Goal: Transaction & Acquisition: Purchase product/service

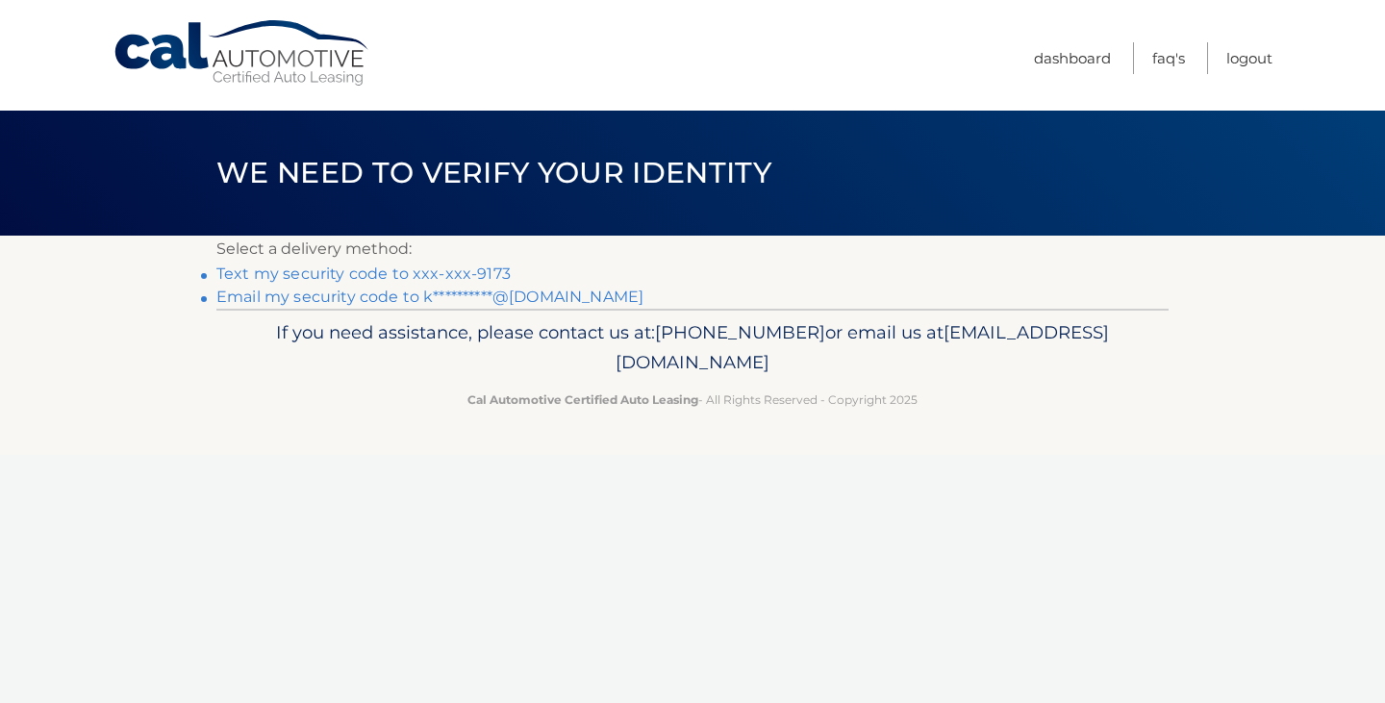
click at [558, 295] on link "**********" at bounding box center [429, 296] width 427 height 18
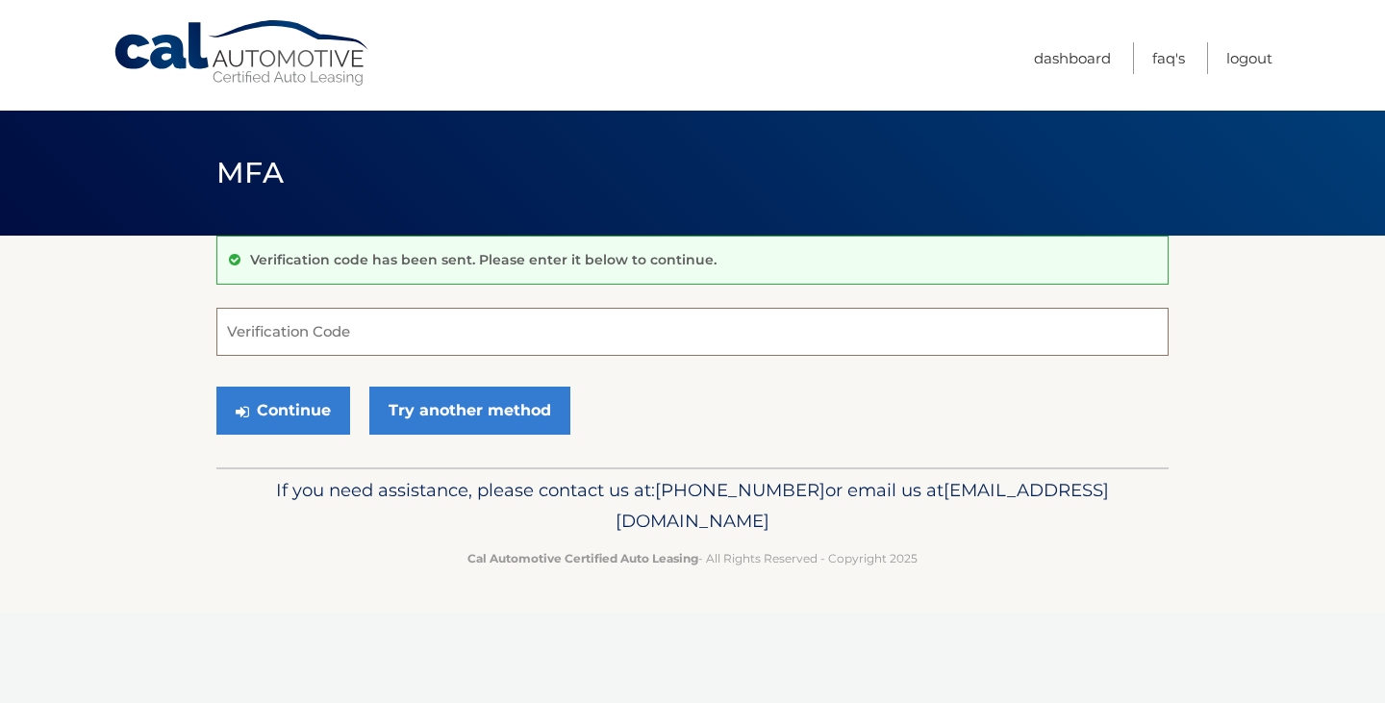
click at [416, 335] on input "Verification Code" at bounding box center [692, 332] width 952 height 48
type input "758456"
click at [216, 387] on button "Continue" at bounding box center [283, 411] width 134 height 48
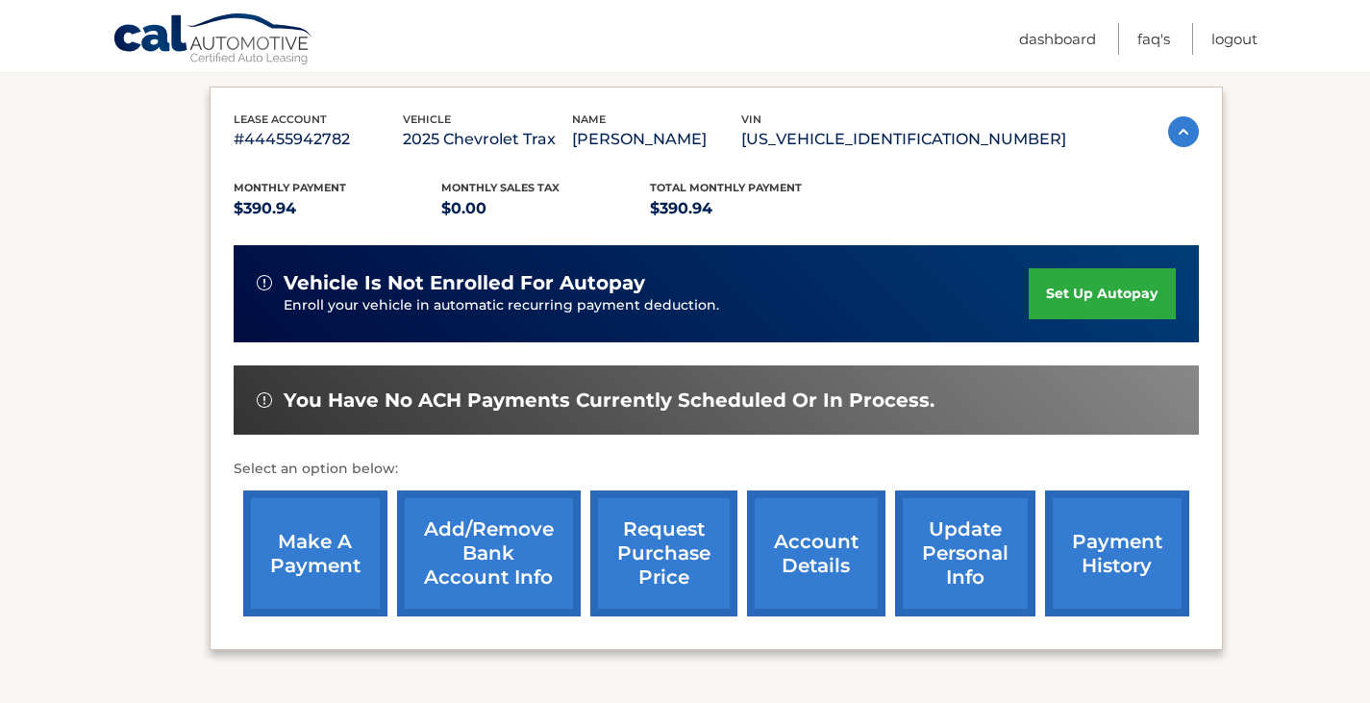
scroll to position [295, 0]
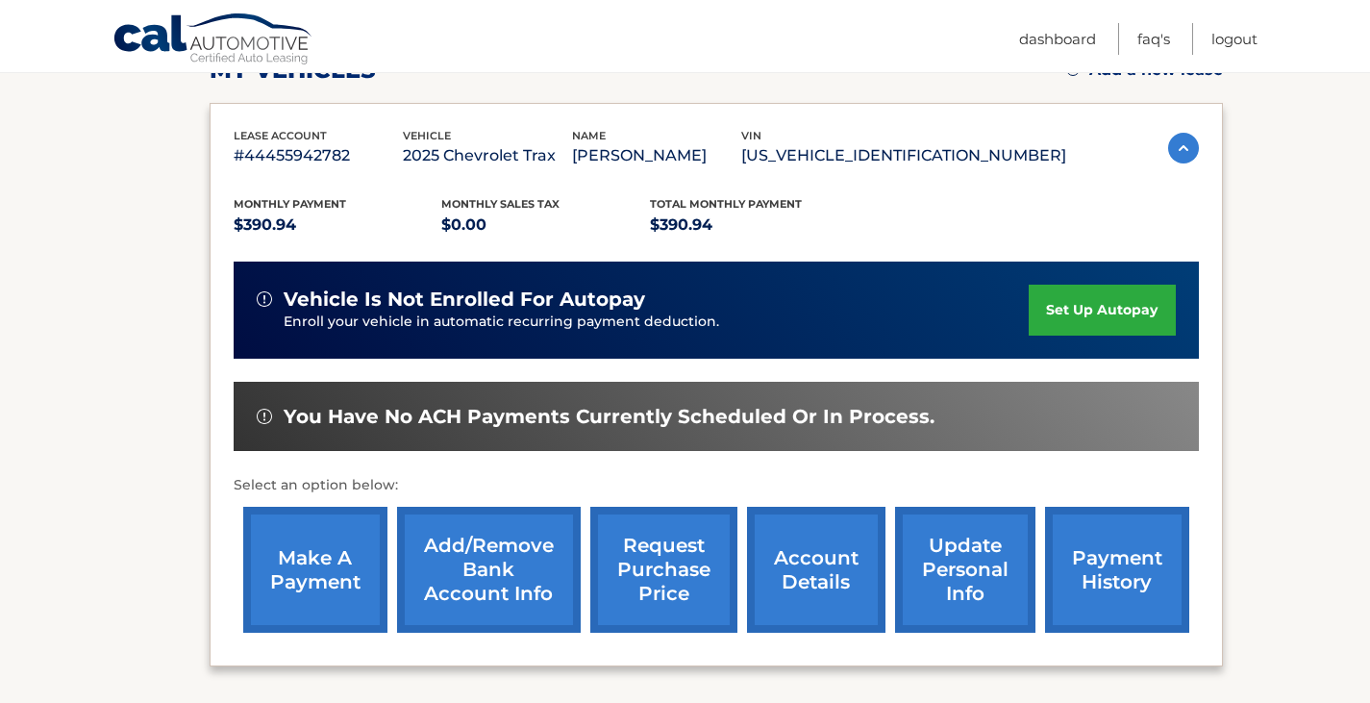
click at [337, 587] on link "make a payment" at bounding box center [315, 570] width 144 height 126
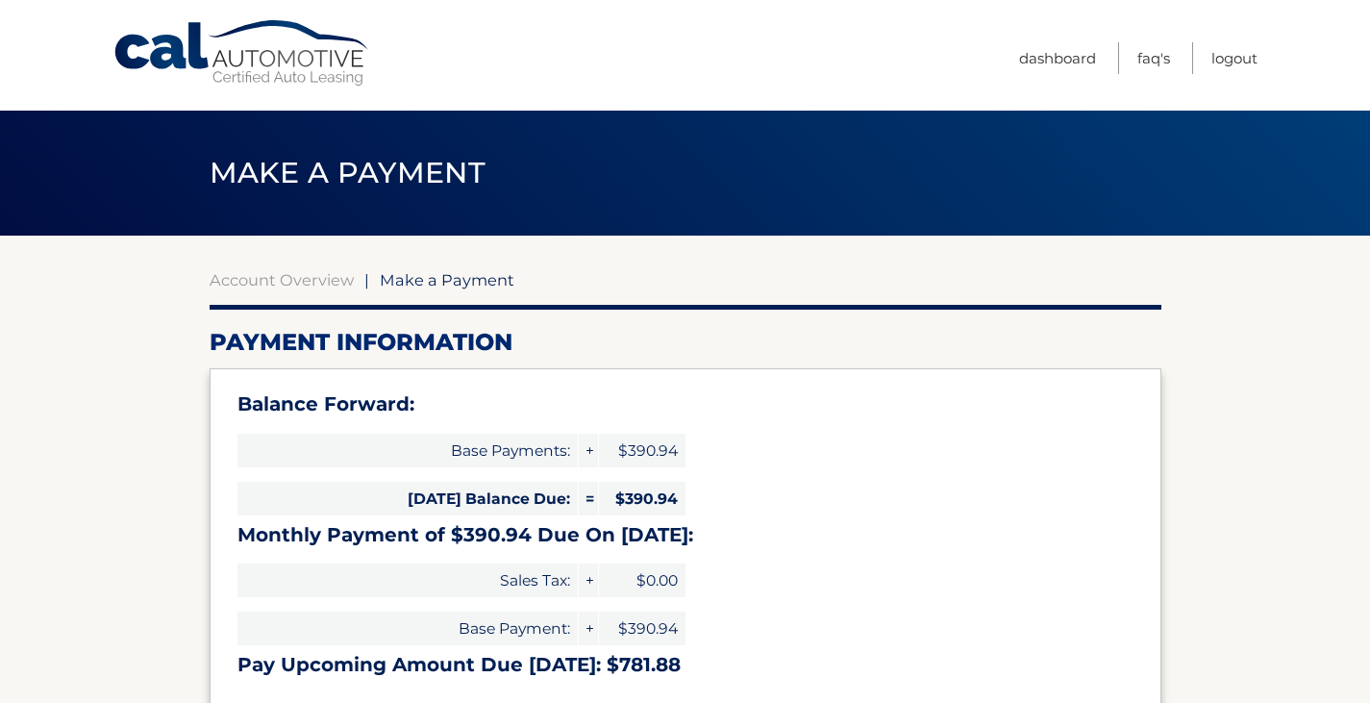
select select "OTY2ZTIzMGUtOTJjOS00ODFjLThkZDAtODliZTdkNTY3OTYx"
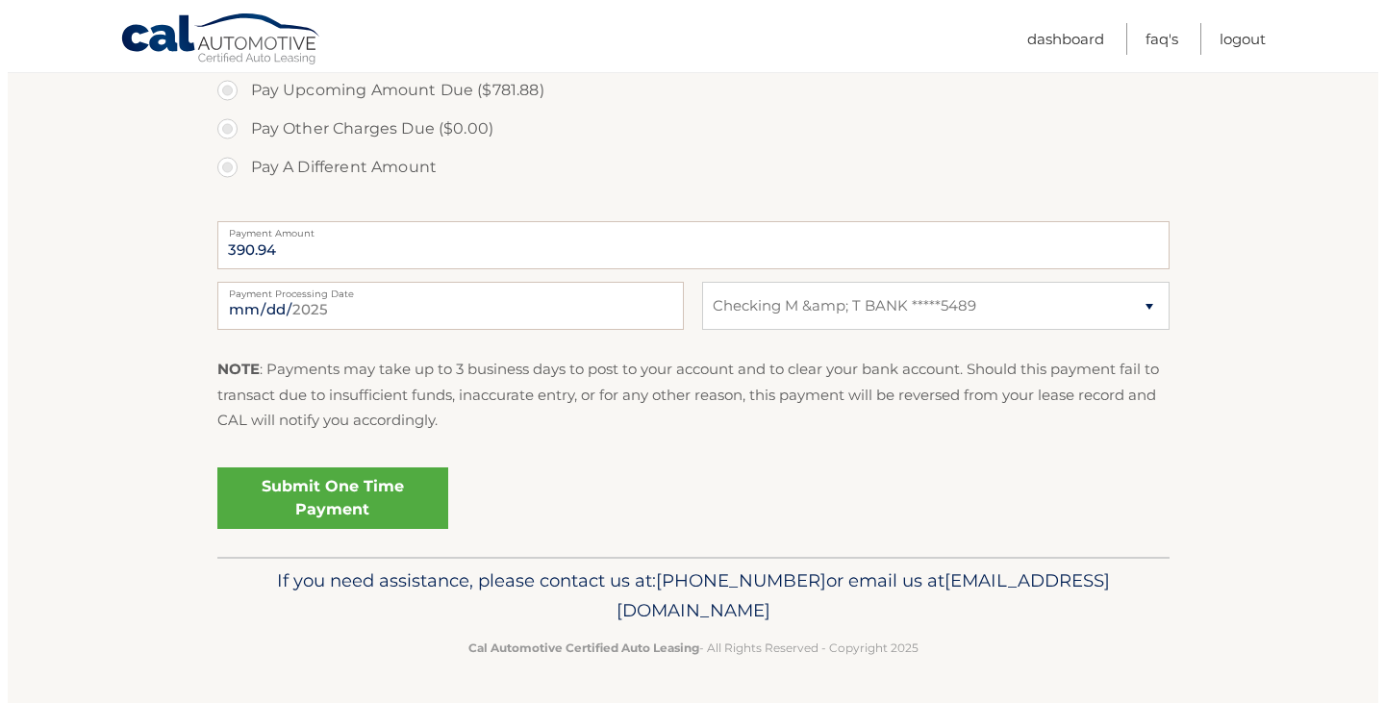
scroll to position [752, 0]
click at [341, 499] on link "Submit One Time Payment" at bounding box center [325, 499] width 231 height 62
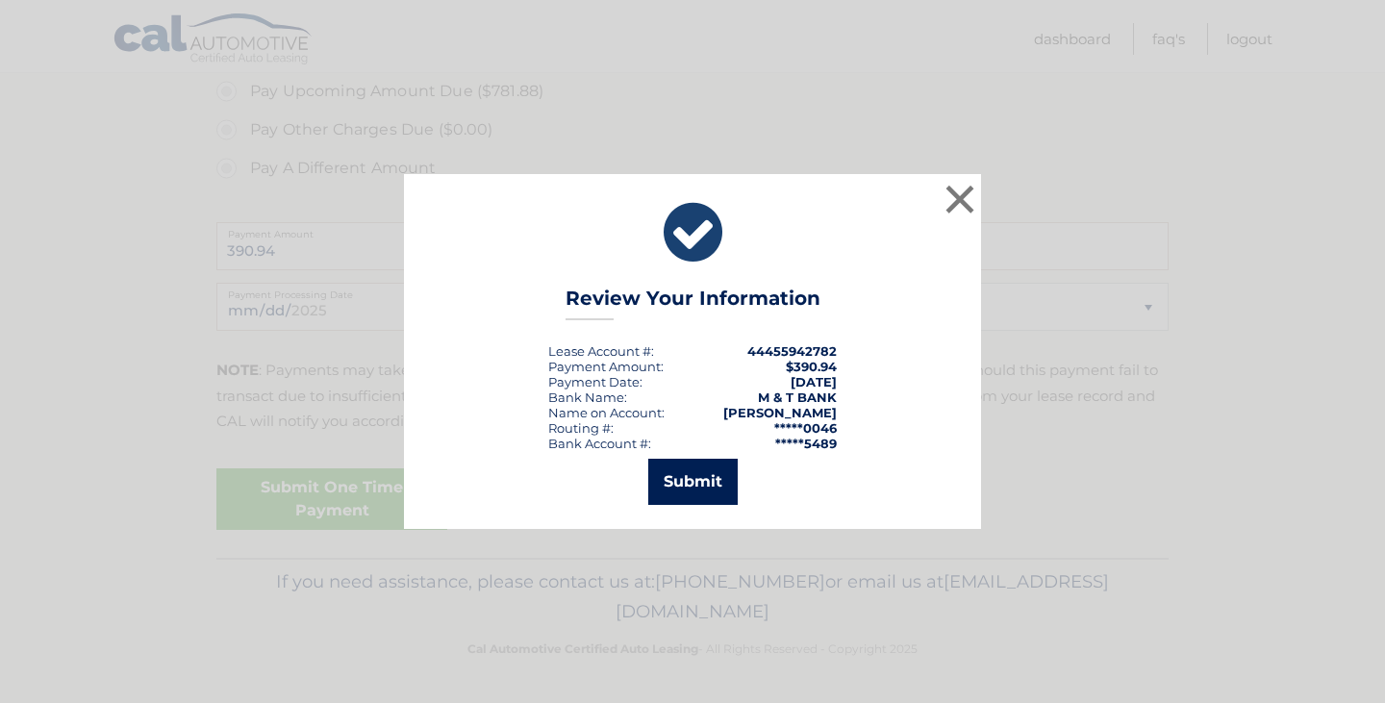
drag, startPoint x: 693, startPoint y: 495, endPoint x: 653, endPoint y: 484, distance: 42.0
click at [653, 484] on button "Submit" at bounding box center [692, 482] width 89 height 46
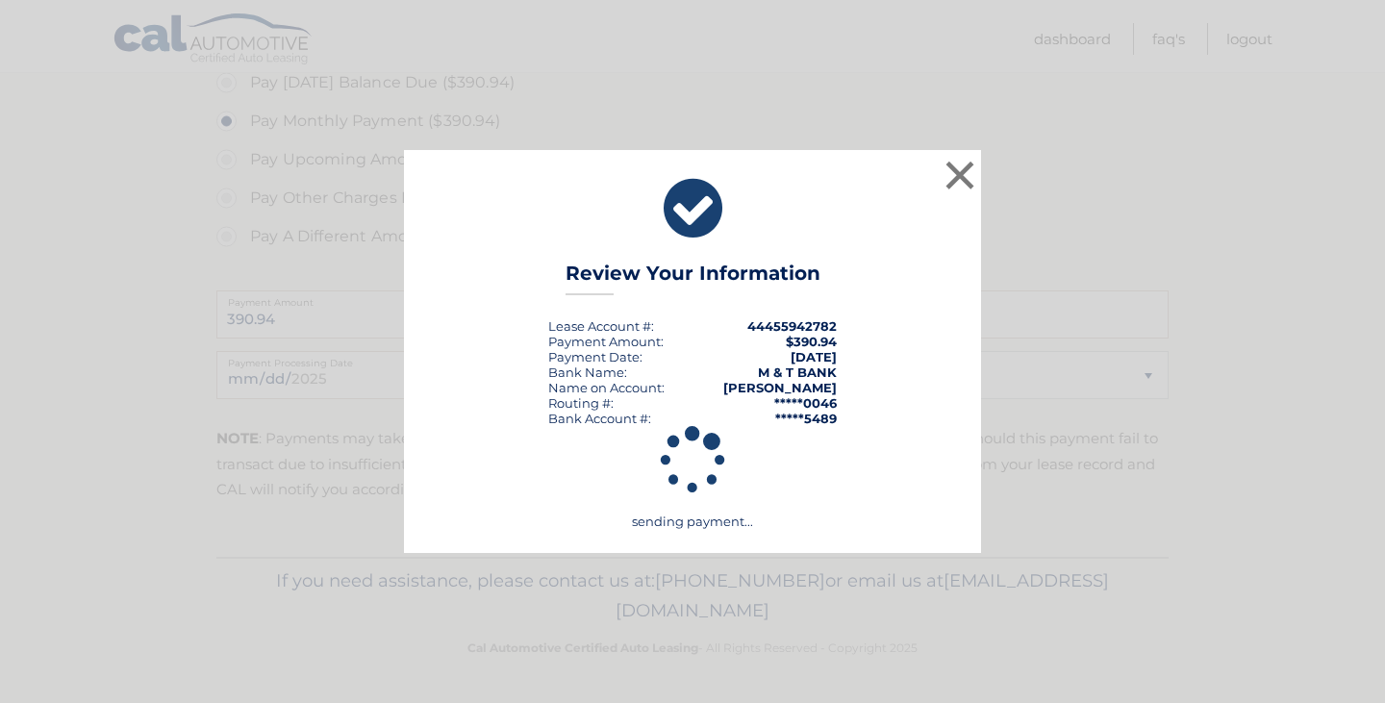
scroll to position [684, 0]
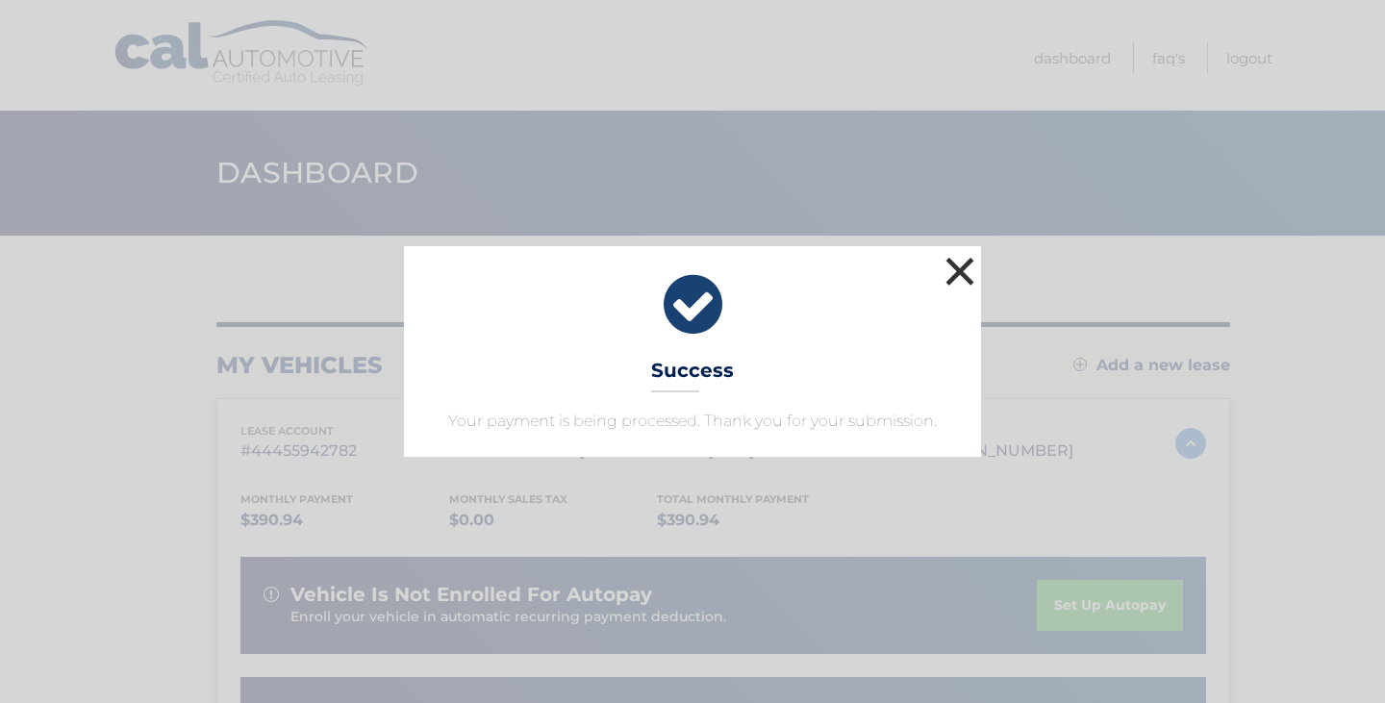
click at [953, 268] on button "×" at bounding box center [959, 271] width 38 height 38
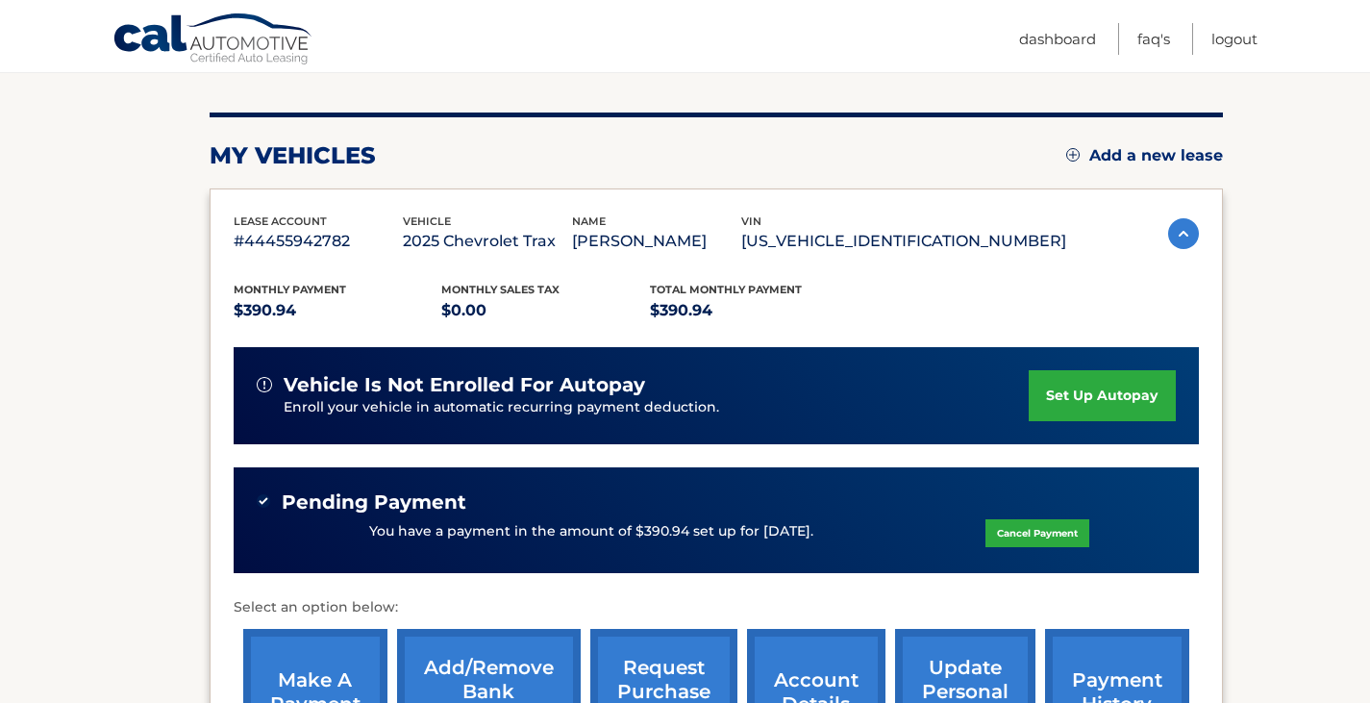
scroll to position [498, 0]
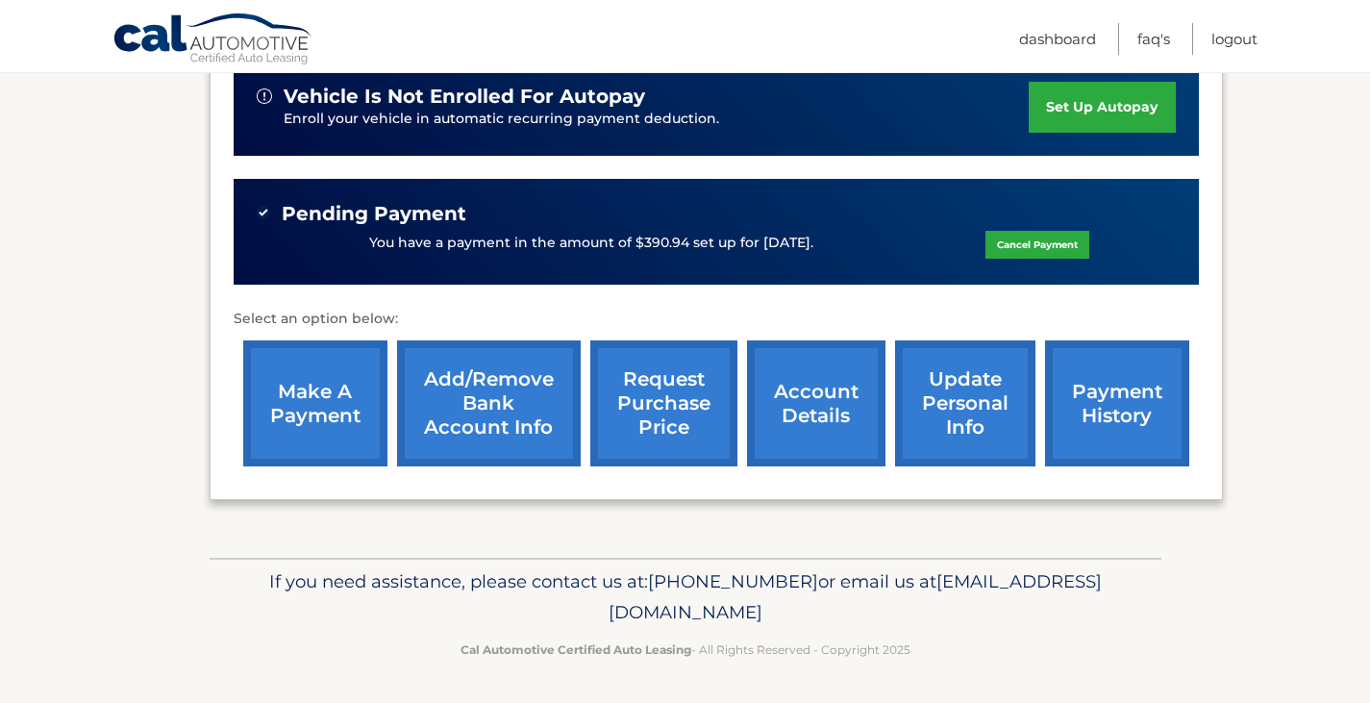
click at [321, 403] on link "make a payment" at bounding box center [315, 403] width 144 height 126
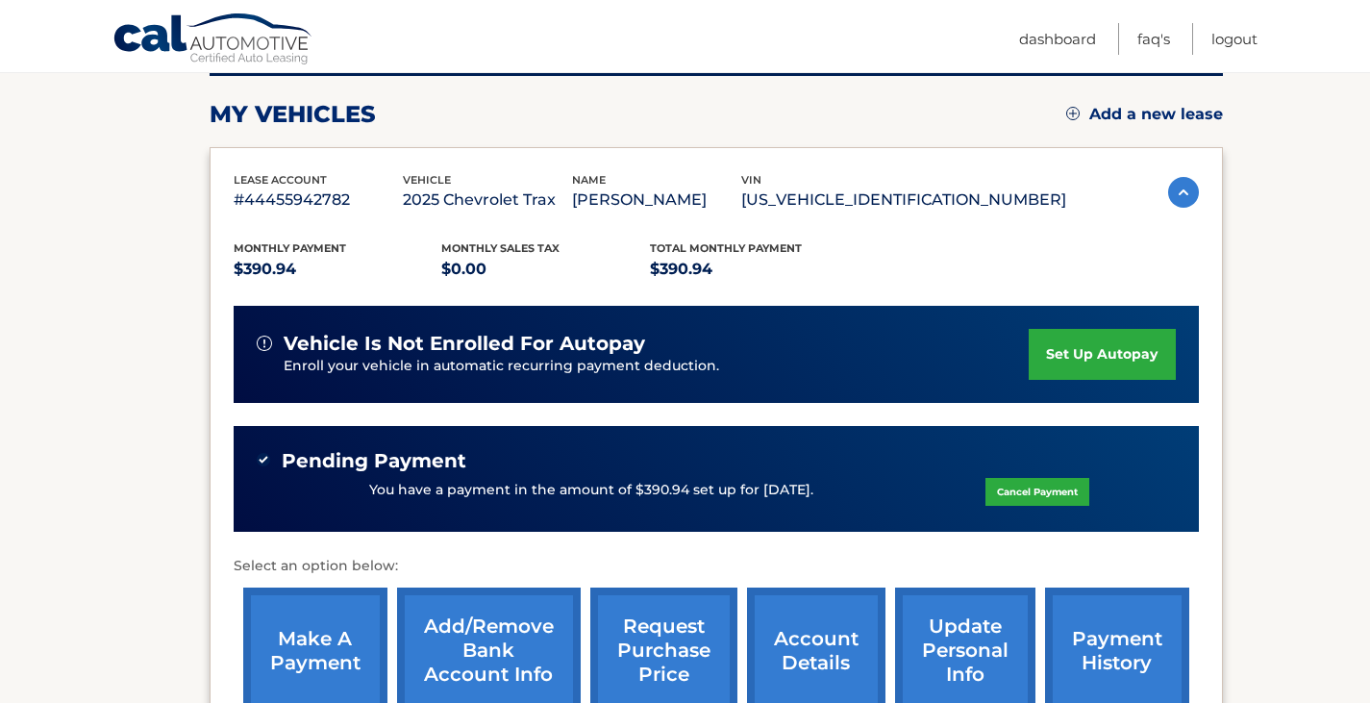
scroll to position [254, 0]
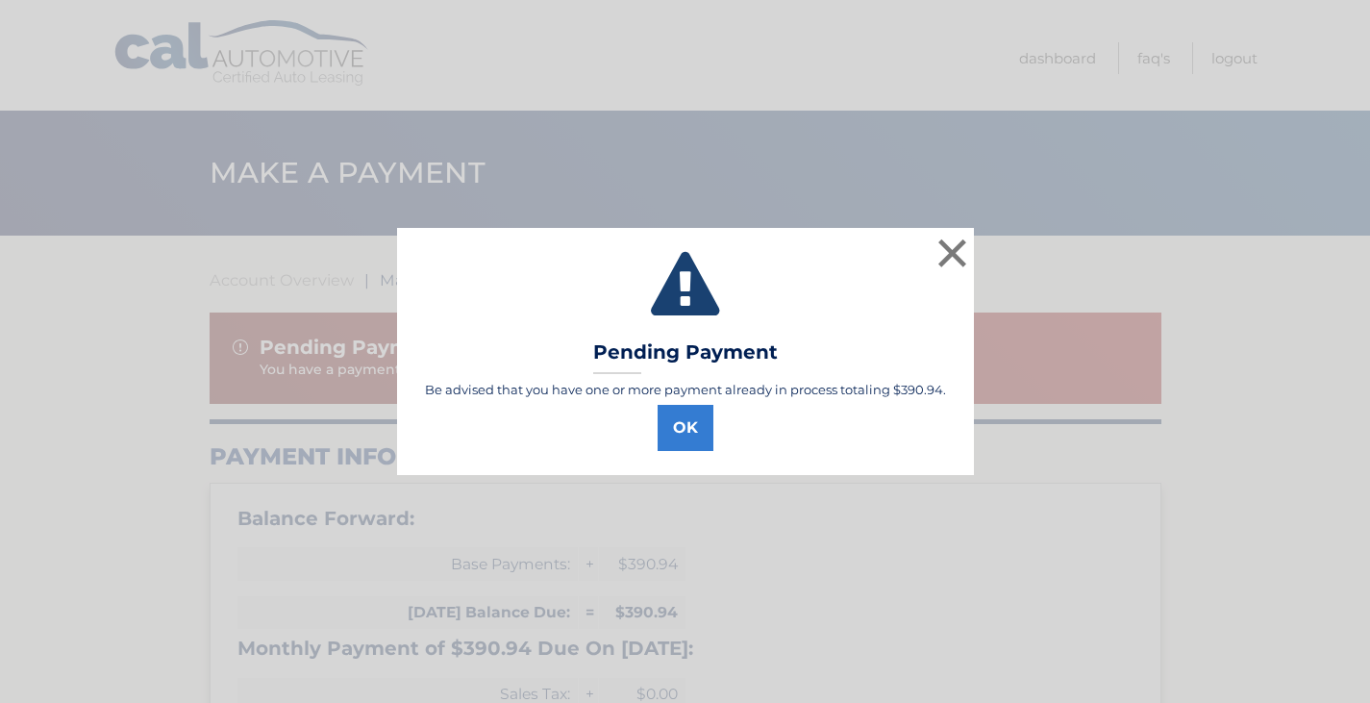
select select "OTY2ZTIzMGUtOTJjOS00ODFjLThkZDAtODliZTdkNTY3OTYx"
click at [706, 432] on button "OK" at bounding box center [692, 428] width 56 height 46
